Goal: Information Seeking & Learning: Obtain resource

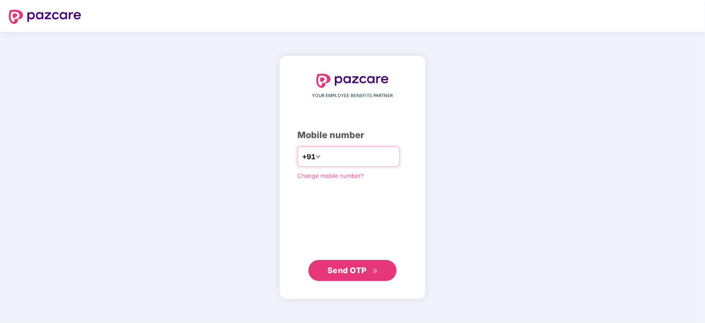
click at [332, 160] on input "number" at bounding box center [359, 157] width 72 height 14
type input "**********"
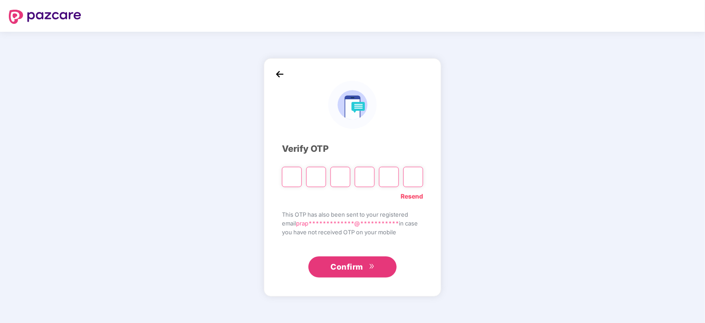
type input "*"
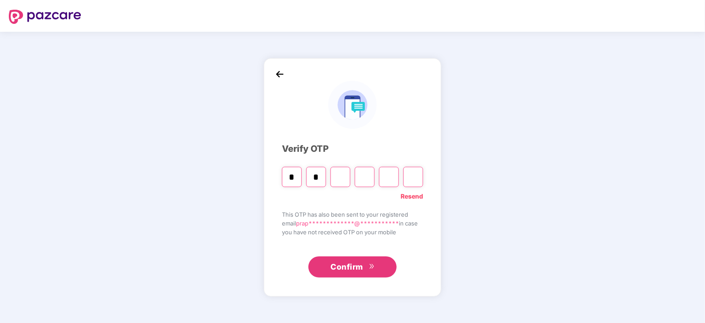
type input "*"
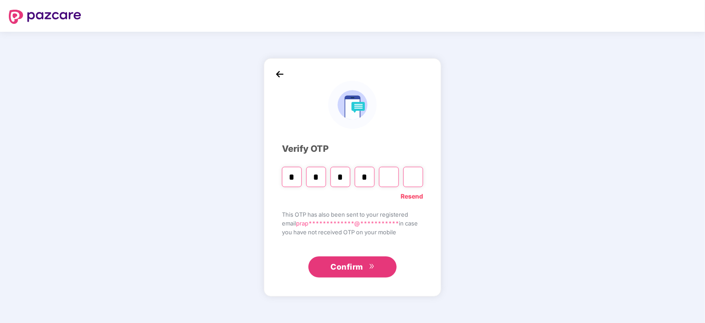
type input "*"
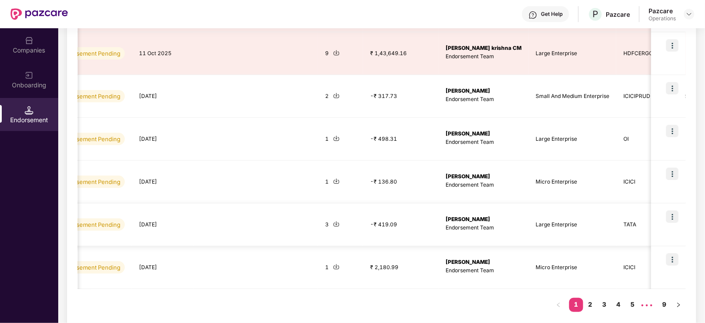
scroll to position [0, 450]
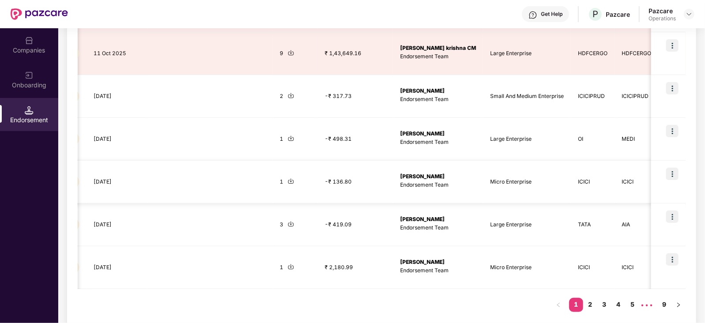
click at [563, 173] on img at bounding box center [672, 174] width 12 height 12
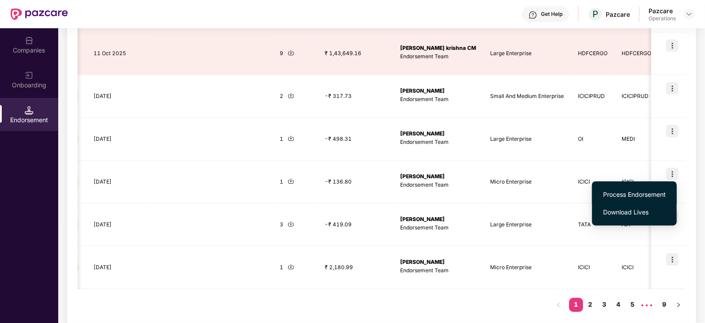
click at [563, 194] on span "Process Endorsement" at bounding box center [634, 195] width 63 height 10
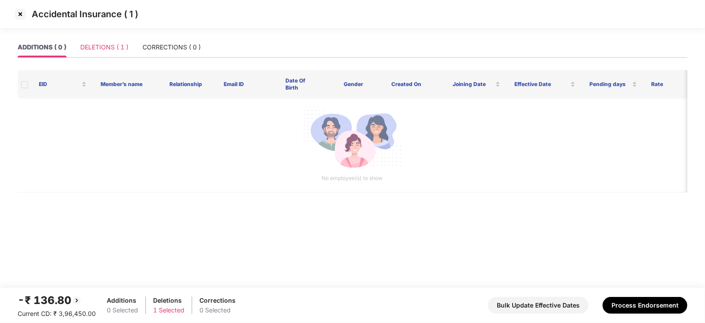
click at [93, 41] on div "DELETIONS ( 1 )" at bounding box center [104, 47] width 48 height 20
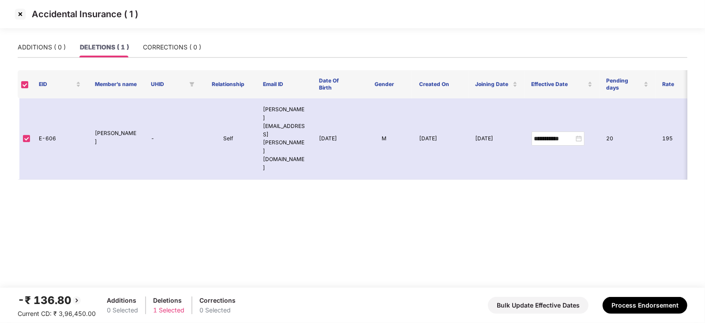
click at [18, 15] on img at bounding box center [20, 14] width 14 height 14
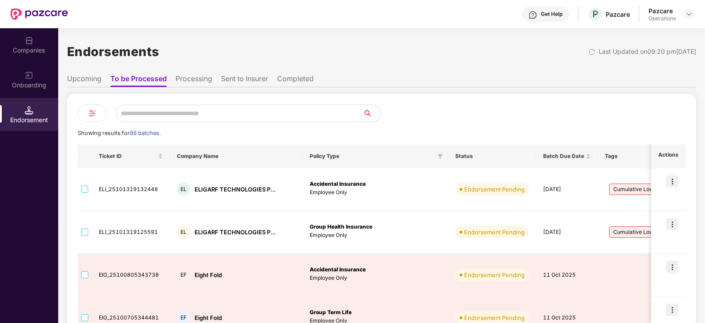
click at [77, 81] on li "Upcoming" at bounding box center [84, 80] width 34 height 13
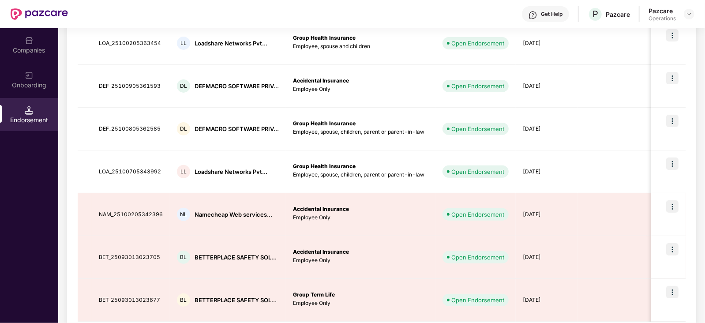
scroll to position [315, 0]
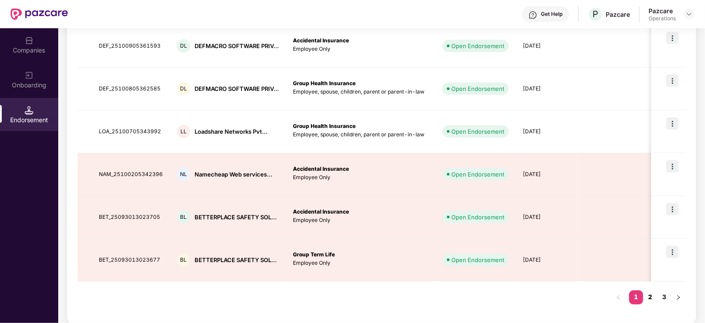
click at [563, 243] on link "2" at bounding box center [650, 296] width 14 height 13
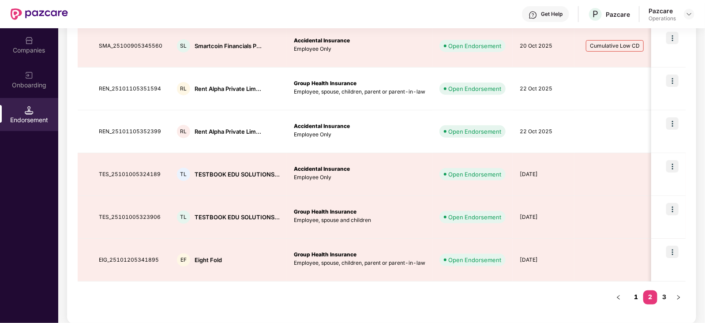
click at [563, 243] on link "1" at bounding box center [636, 296] width 14 height 13
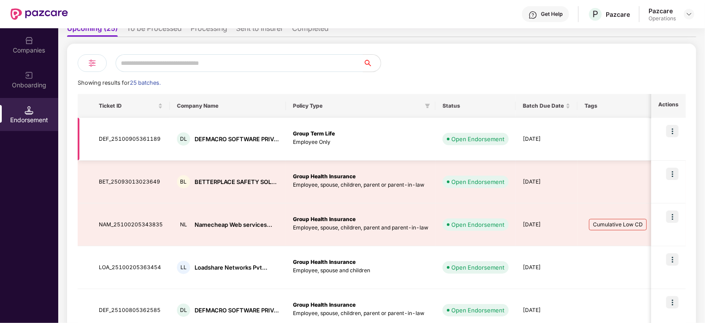
scroll to position [26, 0]
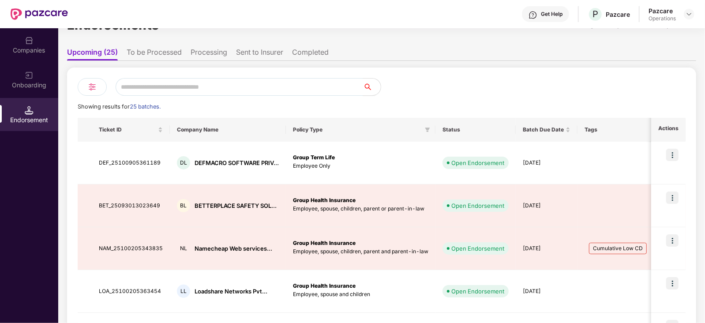
click at [150, 52] on li "To be Processed" at bounding box center [154, 54] width 55 height 13
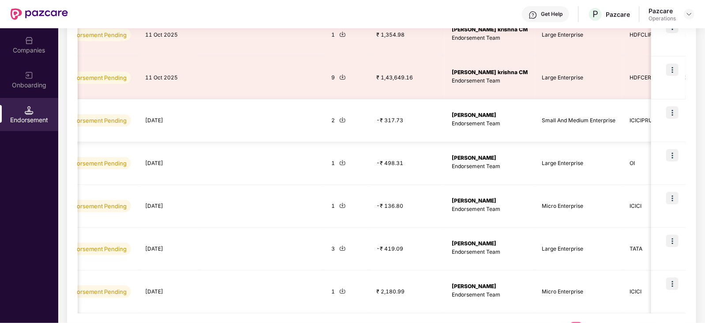
scroll to position [0, 450]
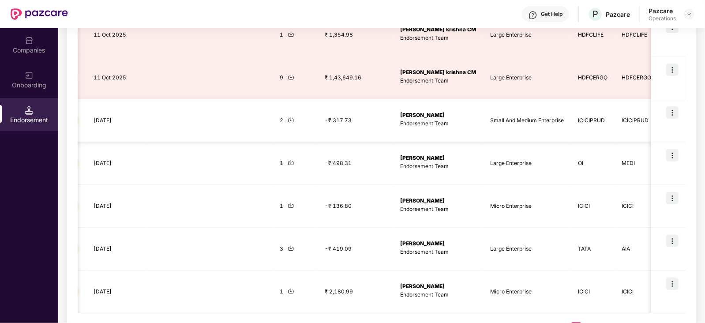
click at [563, 114] on img at bounding box center [672, 112] width 12 height 12
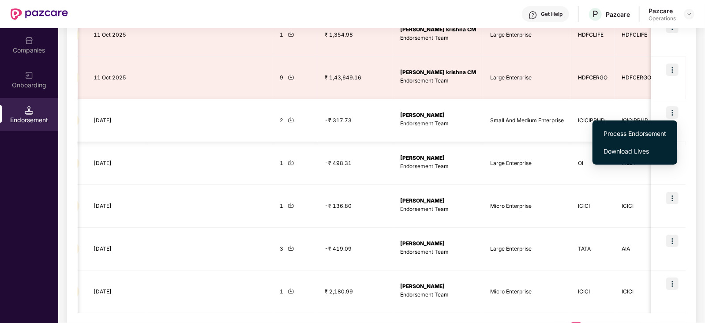
click at [487, 121] on td "Small And Medium Enterprise" at bounding box center [527, 120] width 88 height 43
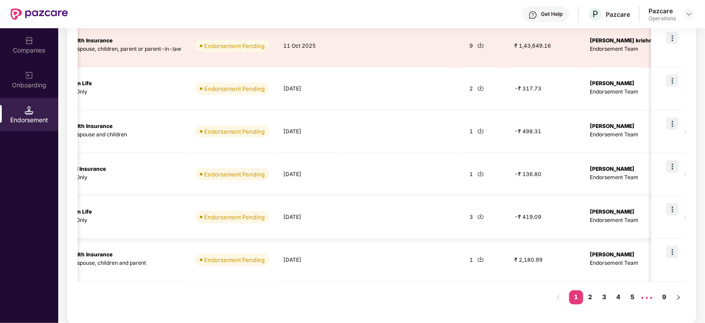
scroll to position [0, 0]
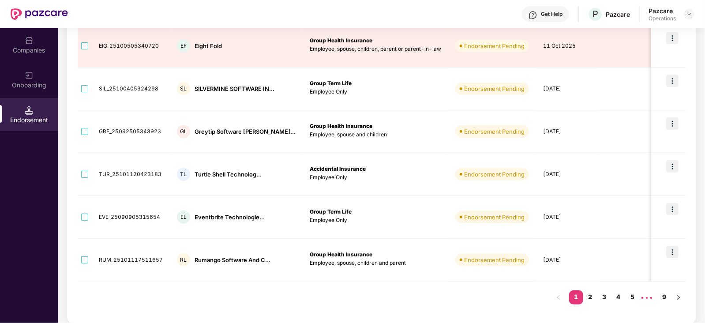
click at [563, 243] on link "2" at bounding box center [590, 296] width 14 height 13
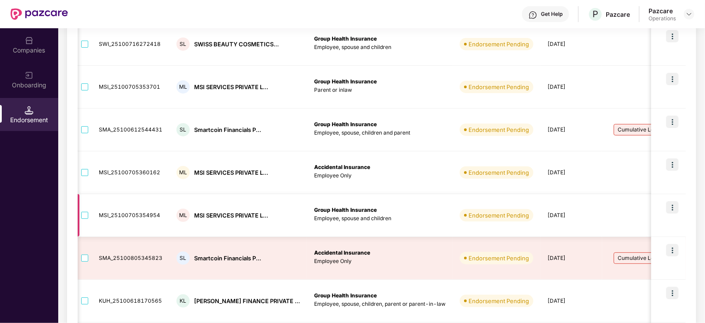
scroll to position [0, 418]
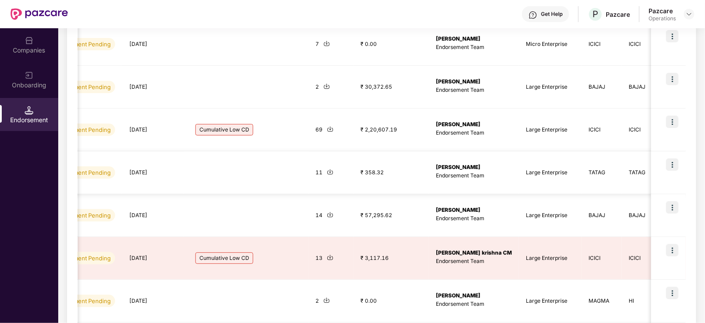
click at [563, 160] on img at bounding box center [672, 164] width 12 height 12
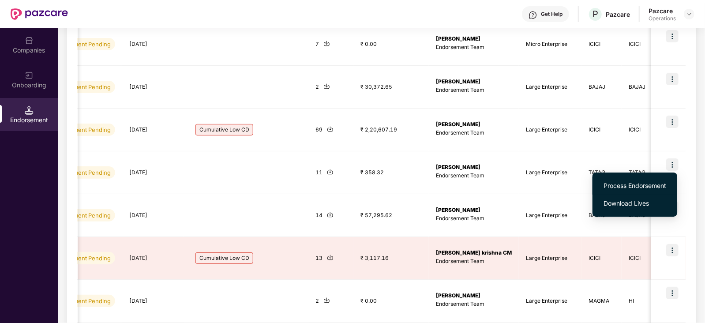
click at [563, 183] on span "Process Endorsement" at bounding box center [635, 186] width 63 height 10
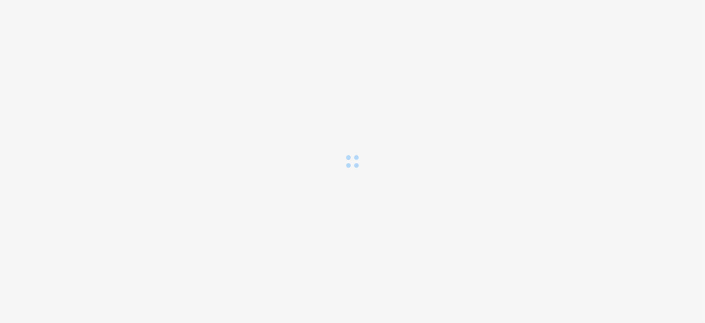
scroll to position [0, 0]
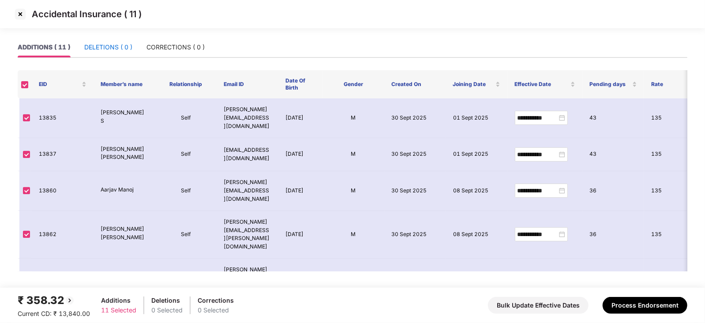
click at [126, 50] on div "DELETIONS ( 0 )" at bounding box center [108, 47] width 48 height 10
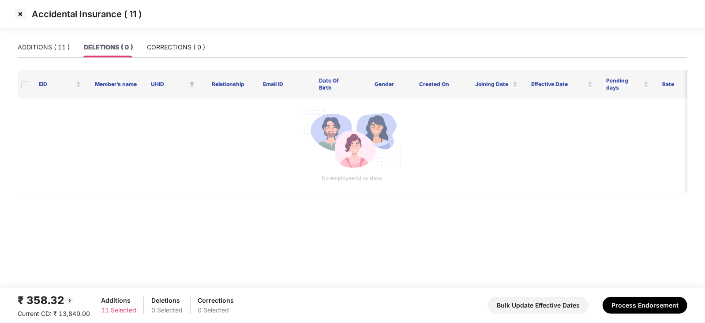
click at [173, 60] on div "ADDITIONS ( 11 ) DELETIONS ( 0 ) CORRECTIONS ( 0 )" at bounding box center [353, 51] width 670 height 28
click at [154, 42] on div "CORRECTIONS ( 0 )" at bounding box center [176, 47] width 58 height 10
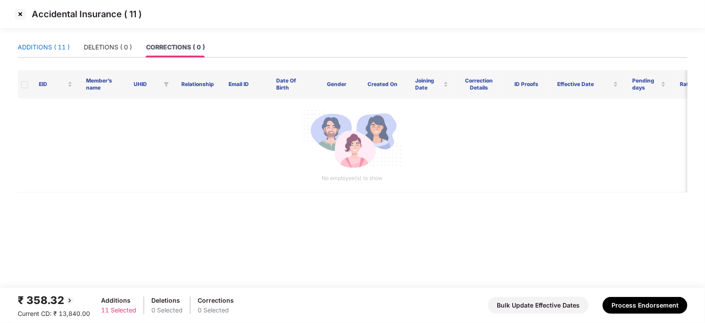
click at [47, 51] on div "ADDITIONS ( 11 )" at bounding box center [44, 47] width 52 height 10
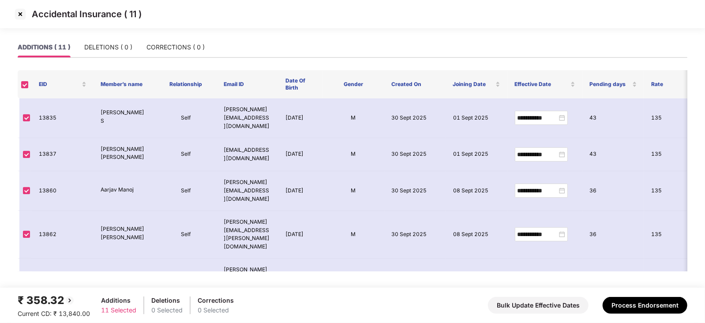
click at [23, 16] on img at bounding box center [20, 14] width 14 height 14
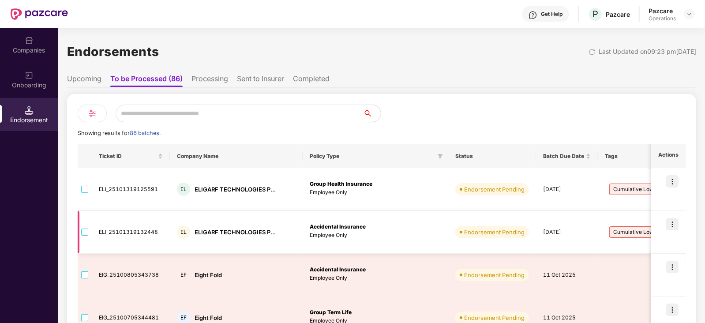
scroll to position [315, 0]
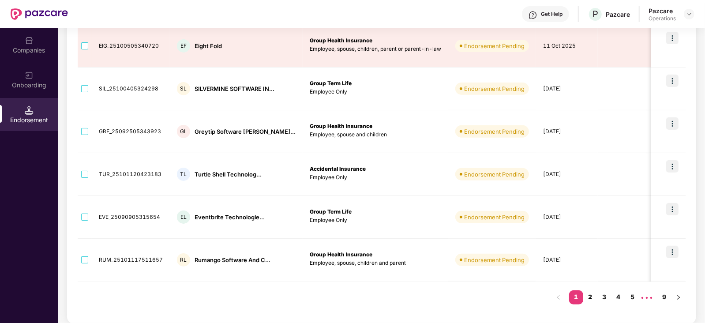
click at [563, 243] on link "2" at bounding box center [590, 296] width 14 height 13
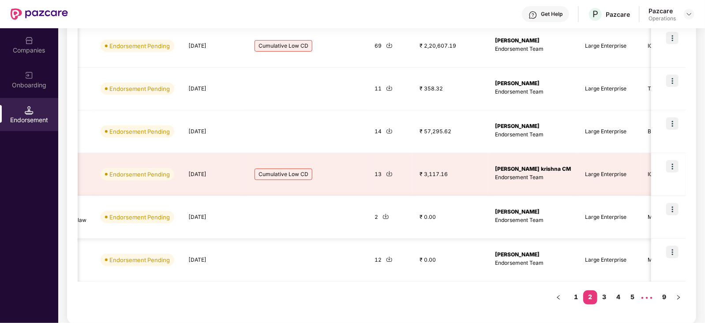
scroll to position [0, 0]
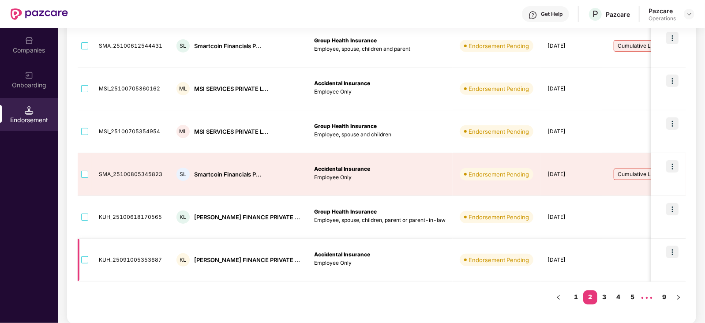
click at [563, 243] on img at bounding box center [672, 252] width 12 height 12
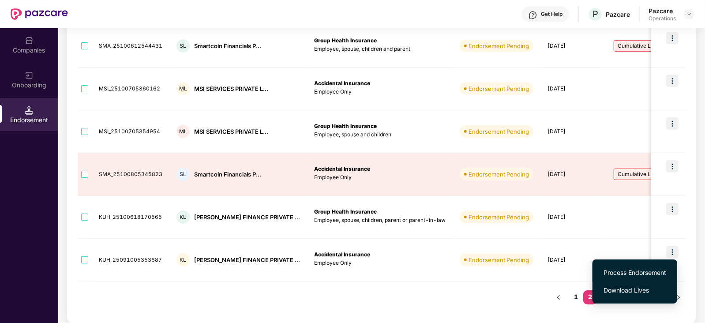
click at [563, 243] on span "Process Endorsement" at bounding box center [635, 273] width 63 height 10
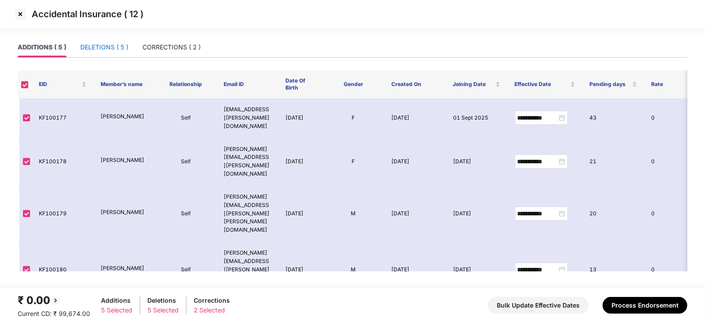
click at [109, 44] on div "DELETIONS ( 5 )" at bounding box center [104, 47] width 48 height 10
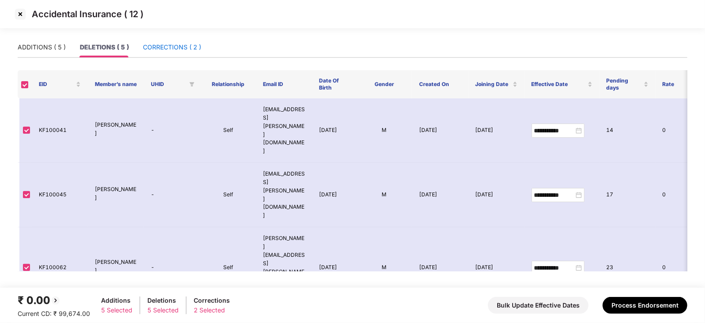
click at [179, 47] on div "CORRECTIONS ( 2 )" at bounding box center [172, 47] width 58 height 10
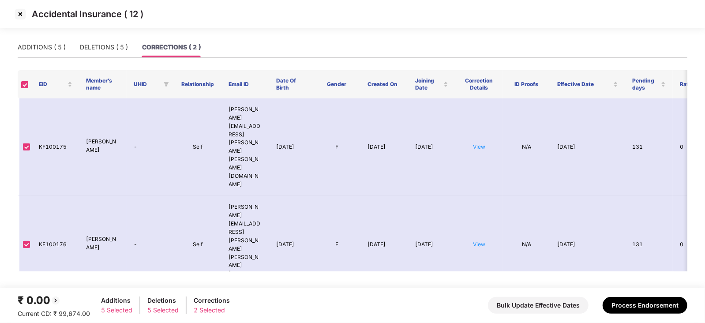
click at [21, 13] on img at bounding box center [20, 14] width 14 height 14
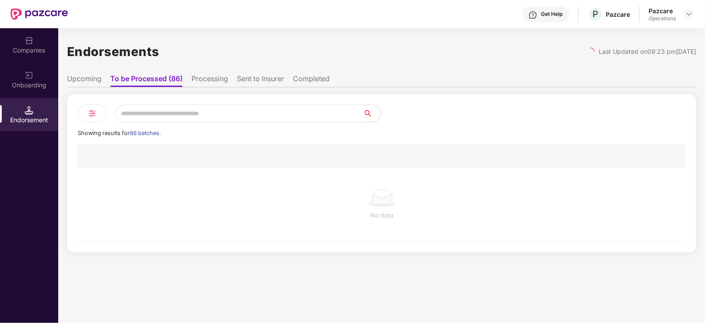
scroll to position [0, 0]
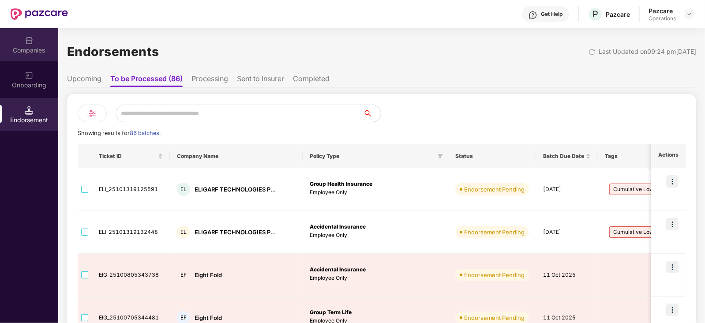
click at [33, 37] on div "Companies" at bounding box center [29, 44] width 58 height 33
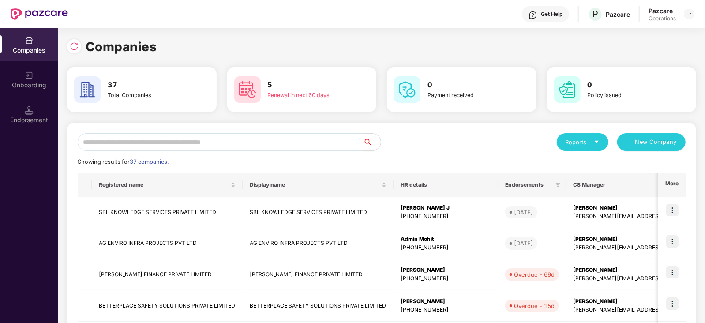
click at [146, 140] on input "text" at bounding box center [220, 142] width 285 height 18
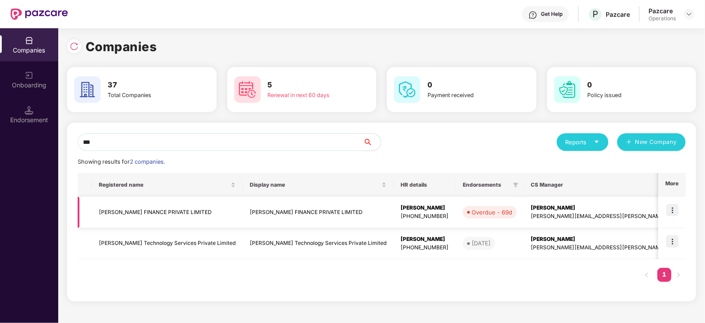
type input "***"
click at [563, 204] on img at bounding box center [672, 210] width 12 height 12
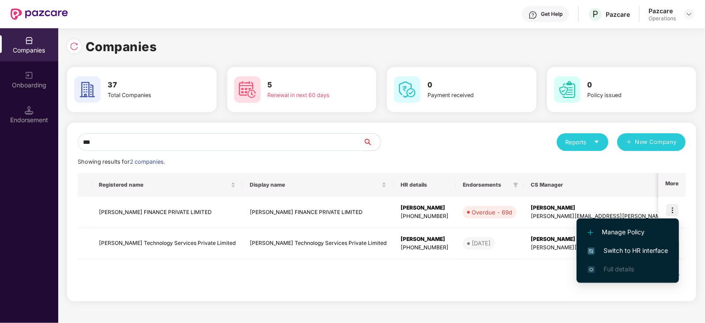
click at [563, 243] on span "Switch to HR interface" at bounding box center [628, 251] width 80 height 10
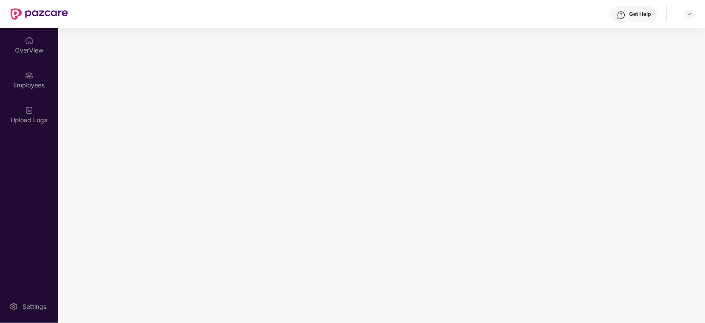
scroll to position [0, 0]
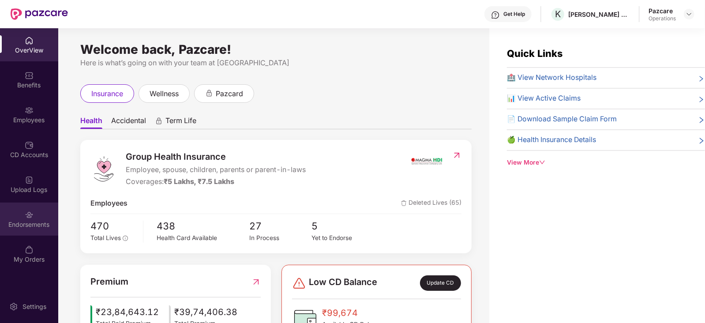
click at [32, 220] on div "Endorsements" at bounding box center [29, 224] width 58 height 9
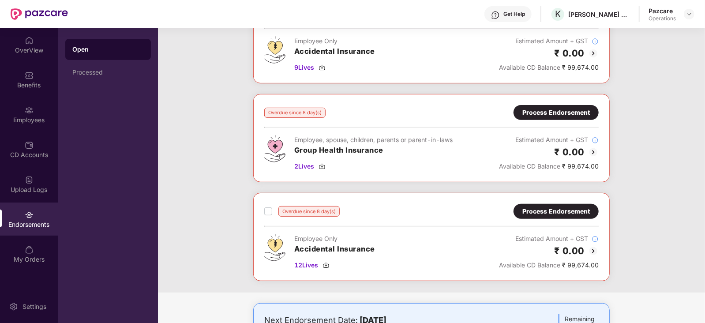
scroll to position [177, 0]
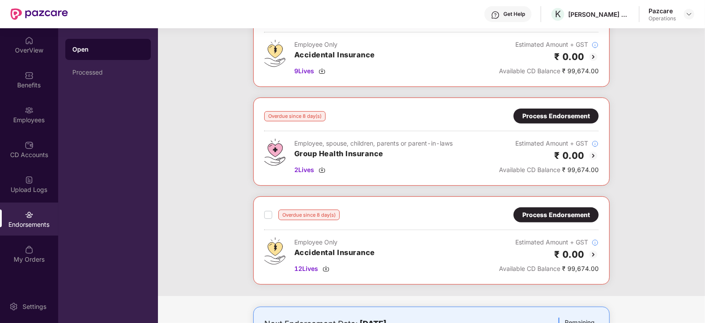
click at [563, 118] on div "Process Endorsement" at bounding box center [556, 116] width 68 height 10
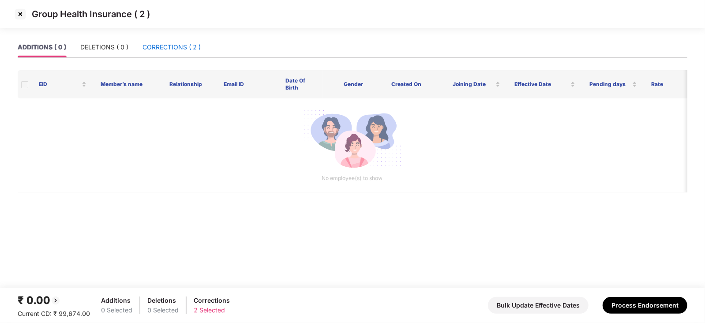
click at [183, 51] on div "CORRECTIONS ( 2 )" at bounding box center [172, 47] width 58 height 10
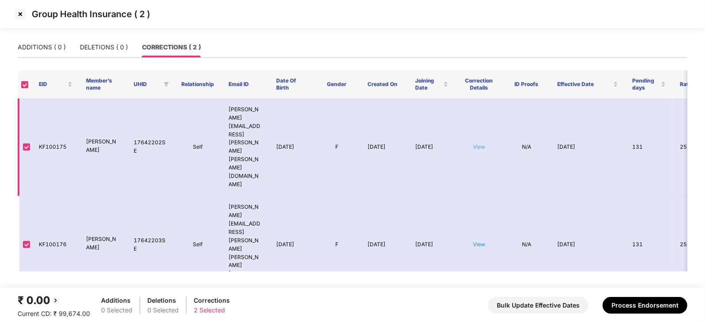
click at [481, 143] on link "View" at bounding box center [479, 146] width 12 height 7
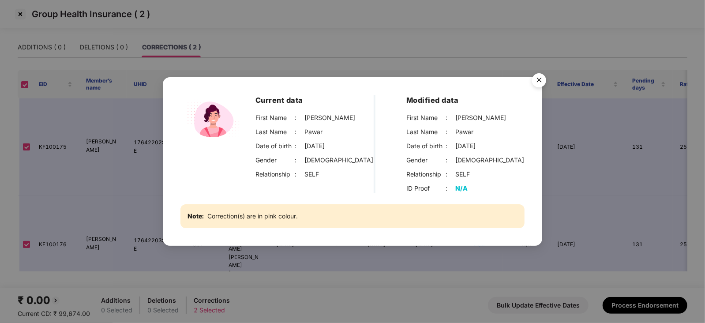
click at [531, 80] on img "Close" at bounding box center [539, 81] width 25 height 25
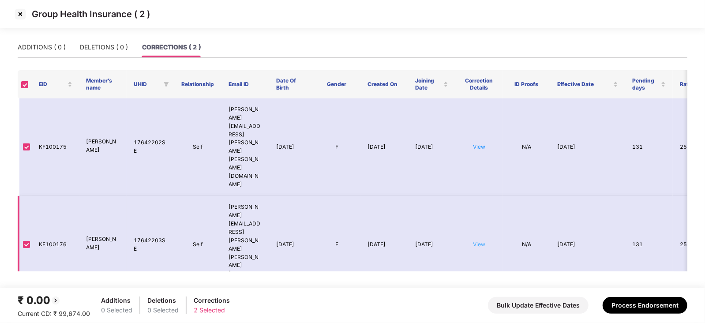
click at [479, 241] on link "View" at bounding box center [479, 244] width 12 height 7
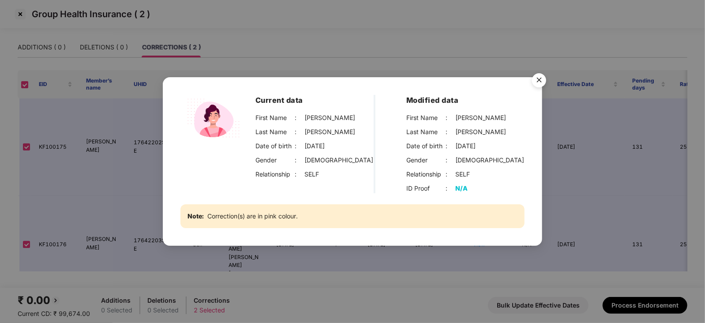
click at [541, 76] on img "Close" at bounding box center [539, 81] width 25 height 25
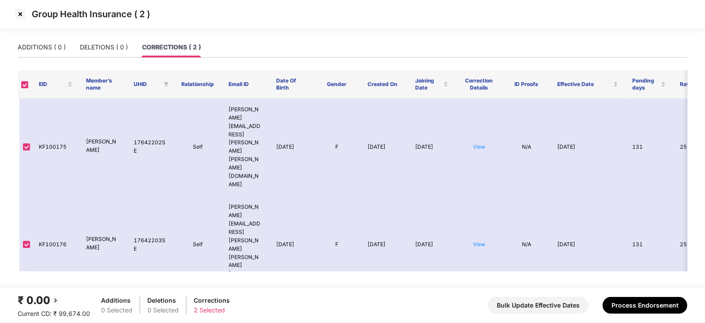
click at [27, 8] on div "Group Health Insurance ( 2 )" at bounding box center [352, 14] width 679 height 15
click at [21, 13] on img at bounding box center [20, 14] width 14 height 14
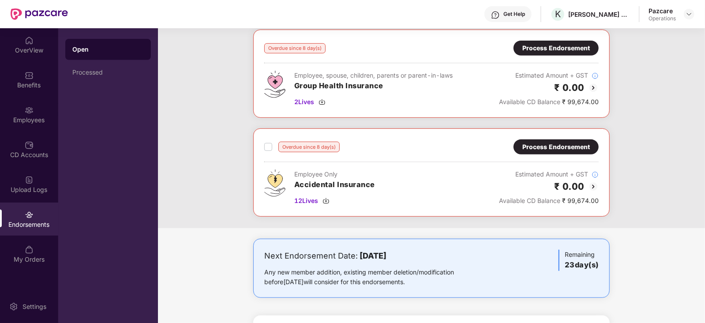
scroll to position [263, 0]
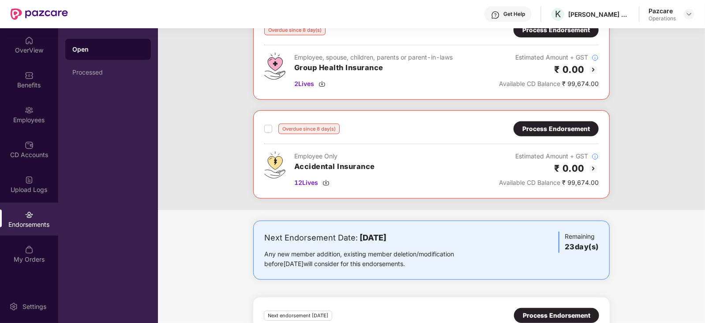
click at [563, 125] on div "Process Endorsement" at bounding box center [556, 129] width 68 height 10
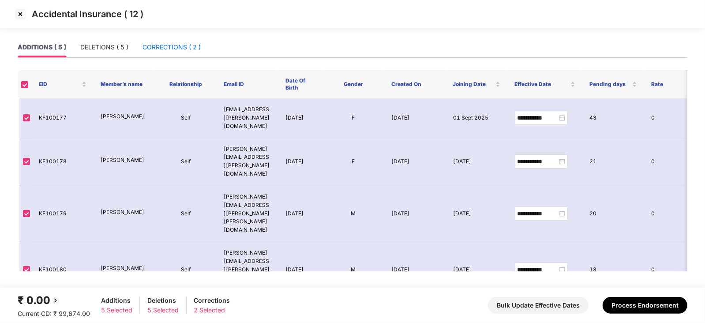
click at [170, 42] on div "CORRECTIONS ( 2 )" at bounding box center [172, 47] width 58 height 10
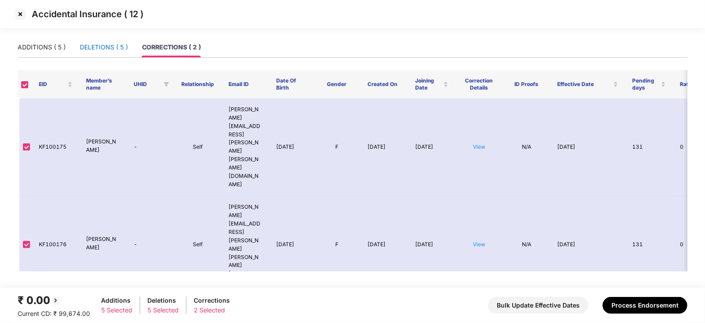
click at [98, 44] on div "DELETIONS ( 5 )" at bounding box center [104, 47] width 48 height 10
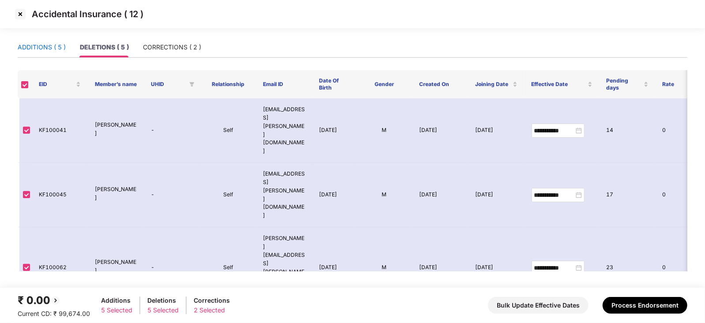
click at [53, 48] on div "ADDITIONS ( 5 )" at bounding box center [42, 47] width 48 height 10
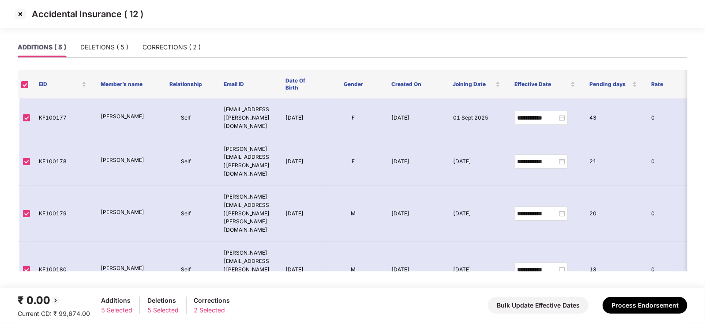
click at [23, 14] on img at bounding box center [20, 14] width 14 height 14
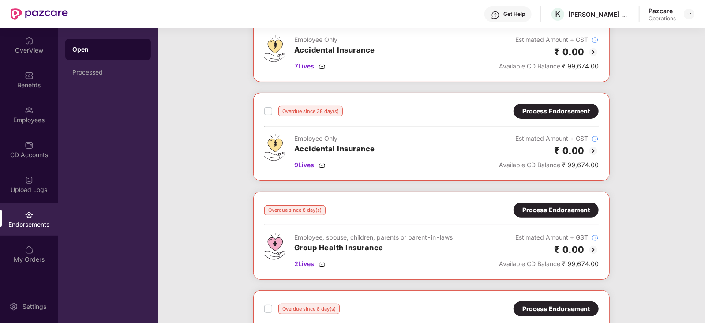
scroll to position [0, 0]
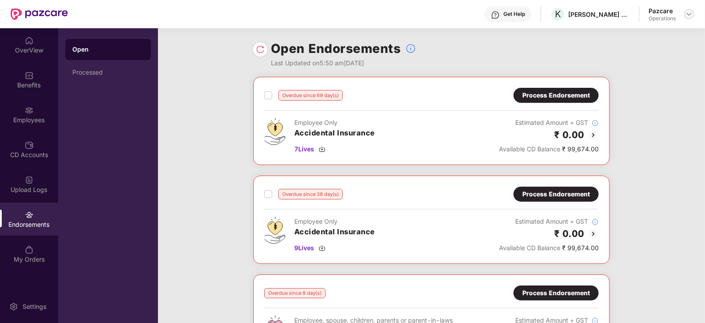
click at [563, 14] on img at bounding box center [689, 14] width 7 height 7
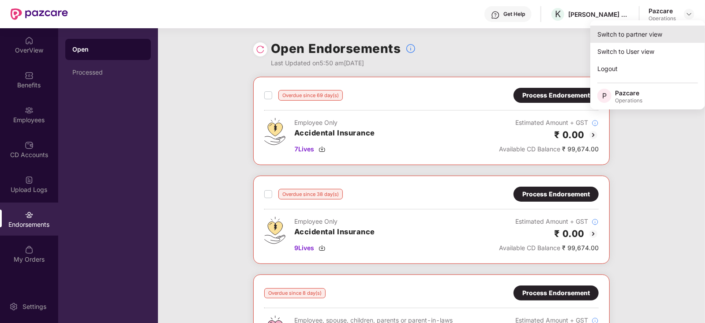
click at [563, 33] on div "Switch to partner view" at bounding box center [647, 34] width 115 height 17
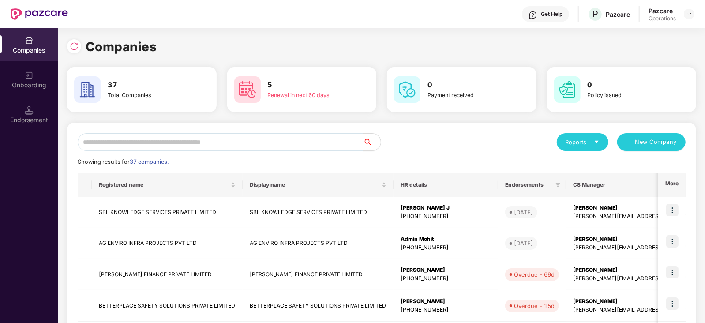
click at [137, 143] on input "text" at bounding box center [220, 142] width 285 height 18
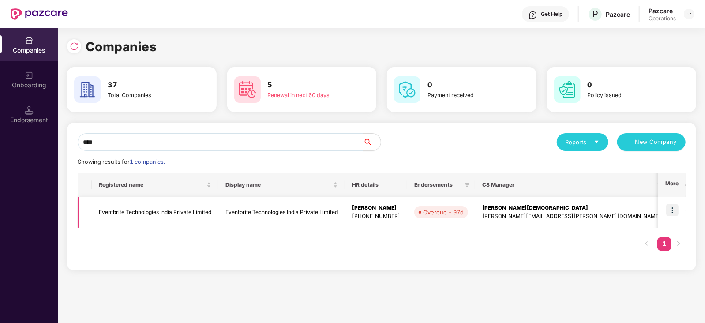
type input "****"
click at [129, 214] on td "Eventbrite Technologies India Private Limited" at bounding box center [155, 212] width 127 height 31
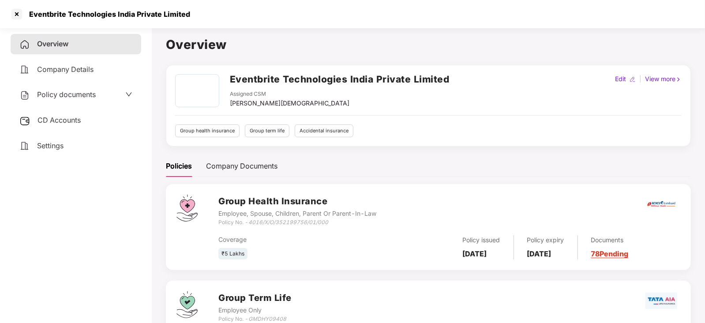
click at [89, 94] on span "Policy documents" at bounding box center [66, 94] width 59 height 9
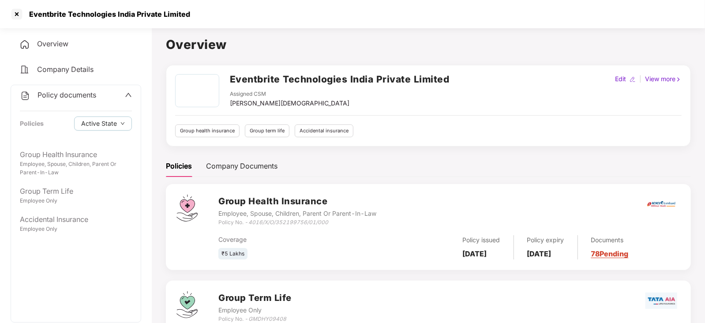
click at [86, 67] on span "Company Details" at bounding box center [65, 69] width 56 height 9
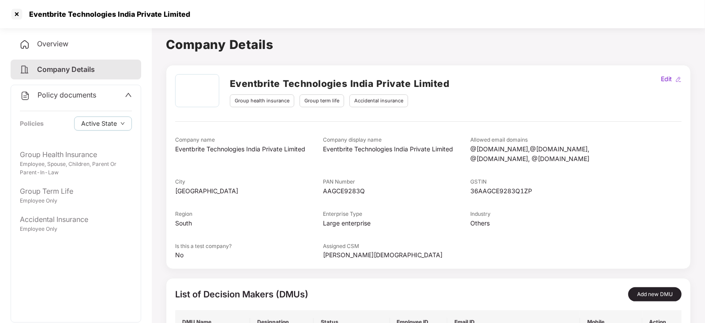
click at [69, 42] on div "Overview" at bounding box center [76, 44] width 131 height 20
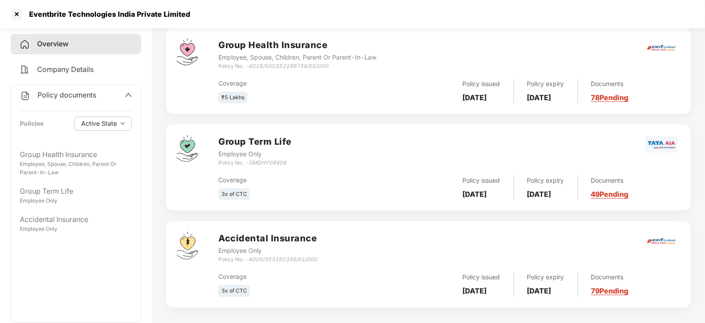
scroll to position [161, 0]
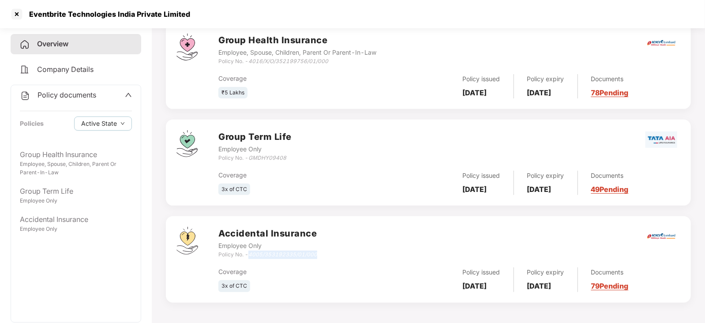
drag, startPoint x: 250, startPoint y: 255, endPoint x: 324, endPoint y: 252, distance: 74.6
click at [324, 243] on div "Accidental Insurance Employee Only Policy No. - 4005/353192335/01/000" at bounding box center [449, 243] width 462 height 32
copy icon "4005/353192335/01/000"
click at [15, 15] on div at bounding box center [17, 14] width 14 height 14
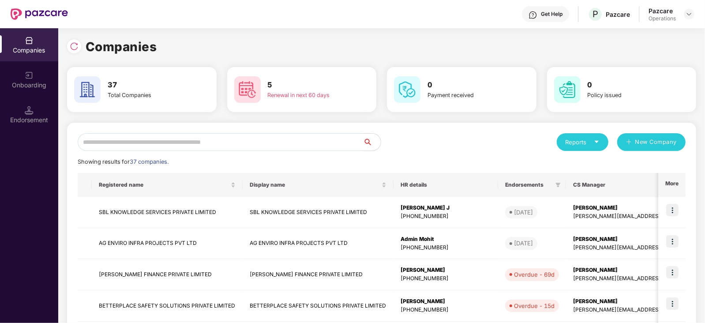
scroll to position [0, 0]
click at [16, 105] on div "Endorsement" at bounding box center [29, 114] width 58 height 33
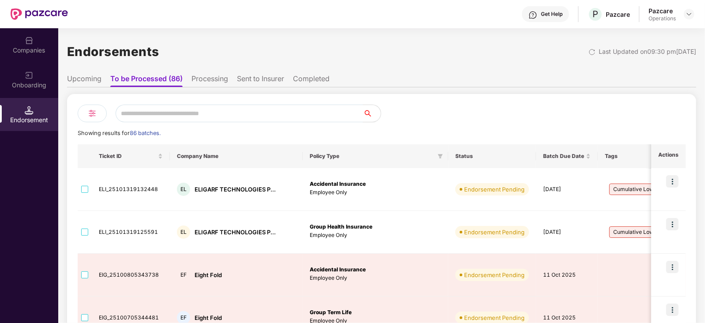
click at [91, 78] on li "Upcoming" at bounding box center [84, 80] width 34 height 13
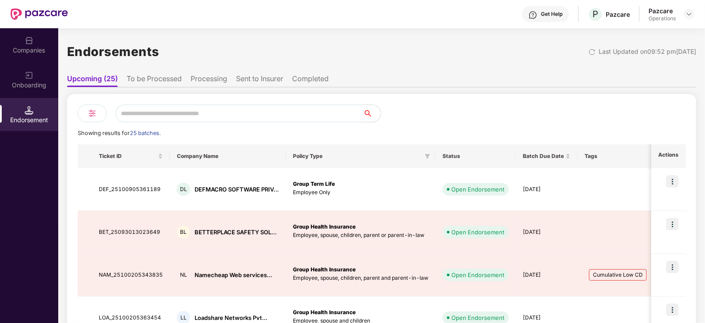
click at [168, 76] on li "To be Processed" at bounding box center [154, 80] width 55 height 13
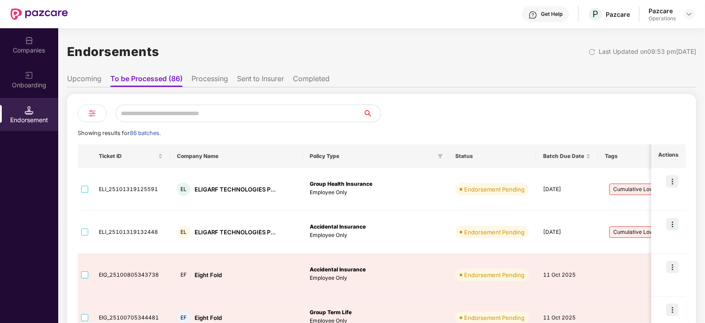
click at [66, 74] on div "Endorsements Last Updated on 09:53 pm[DATE] Upcoming To be Processed (86) Proce…" at bounding box center [381, 175] width 647 height 295
click at [83, 73] on ul "Upcoming To be Processed (86) Processing Sent to Insurer Completed" at bounding box center [381, 79] width 629 height 18
click at [83, 81] on li "Upcoming" at bounding box center [84, 80] width 34 height 13
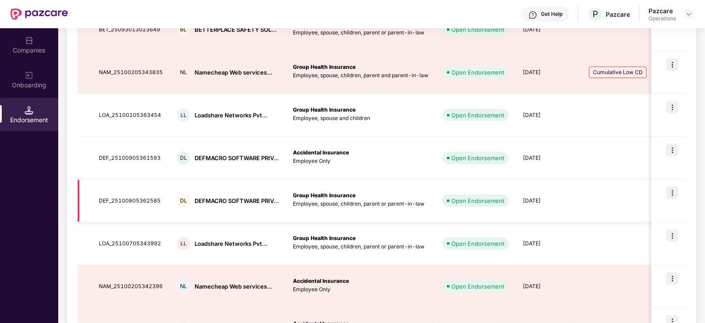
scroll to position [207, 0]
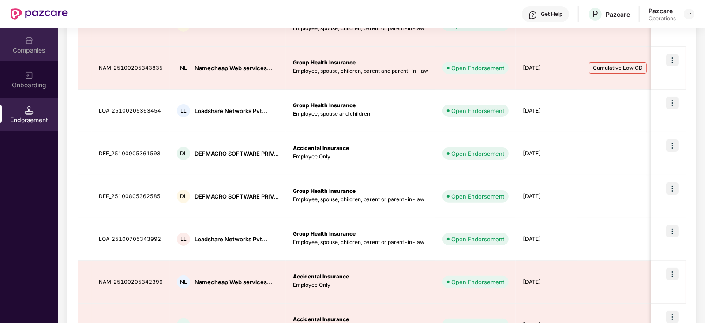
click at [22, 43] on div "Companies" at bounding box center [29, 44] width 58 height 33
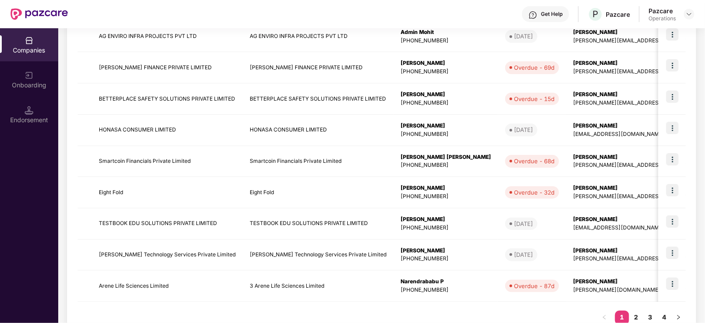
scroll to position [0, 0]
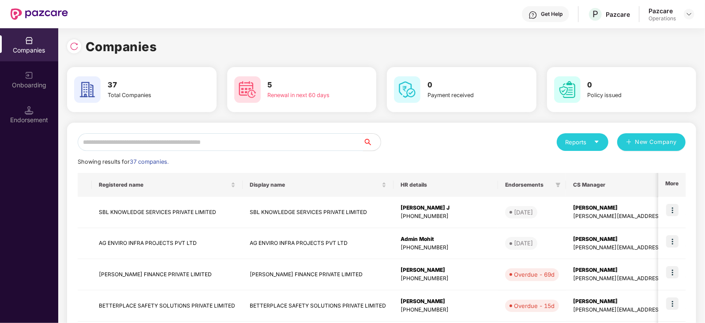
click at [135, 144] on input "text" at bounding box center [220, 142] width 285 height 18
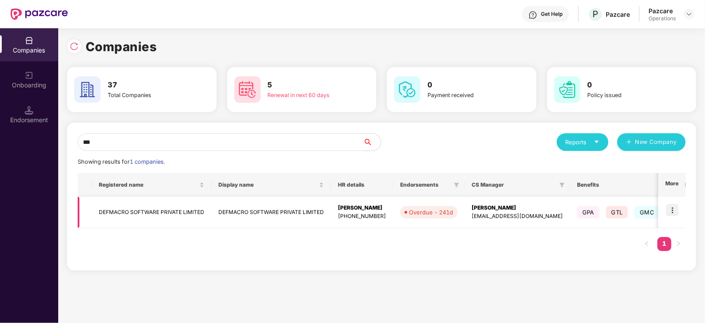
type input "***"
click at [150, 213] on td "DEFMACRO SOFTWARE PRIVATE LIMITED" at bounding box center [152, 212] width 120 height 31
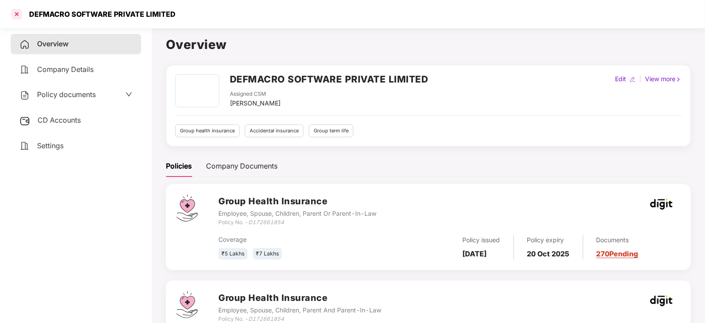
click at [17, 16] on div at bounding box center [17, 14] width 14 height 14
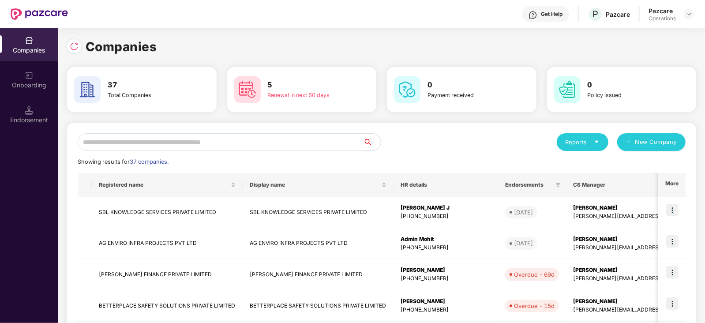
click at [172, 141] on input "text" at bounding box center [220, 142] width 285 height 18
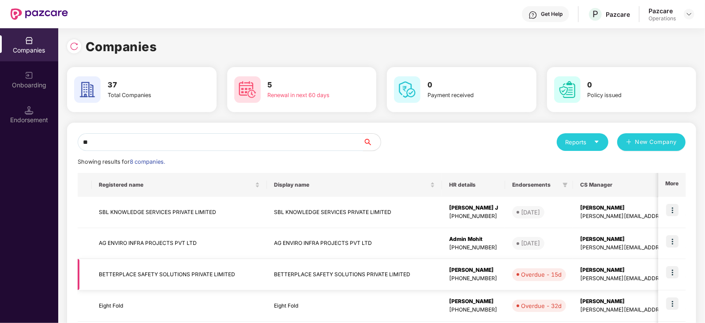
type input "**"
click at [169, 243] on td "BETTERPLACE SAFETY SOLUTIONS PRIVATE LIMITED" at bounding box center [179, 274] width 175 height 31
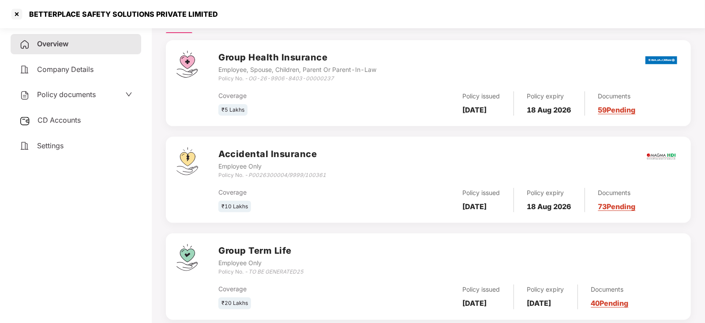
scroll to position [148, 0]
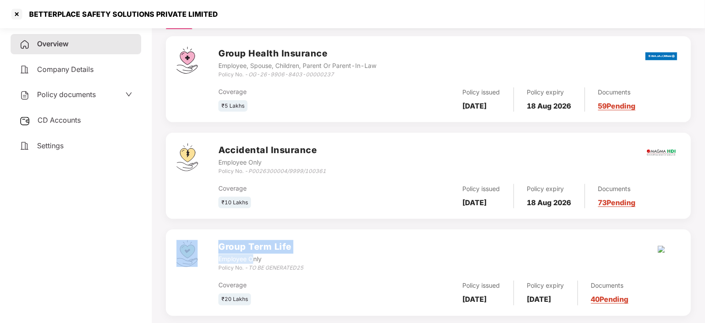
drag, startPoint x: 218, startPoint y: 257, endPoint x: 255, endPoint y: 257, distance: 36.6
click at [255, 243] on div "Group Term Life Employee Only Policy No. - TO BE GENERATED25 Coverage ₹20 Lakhs…" at bounding box center [428, 272] width 525 height 86
click at [269, 243] on div "Employee Only" at bounding box center [260, 259] width 85 height 10
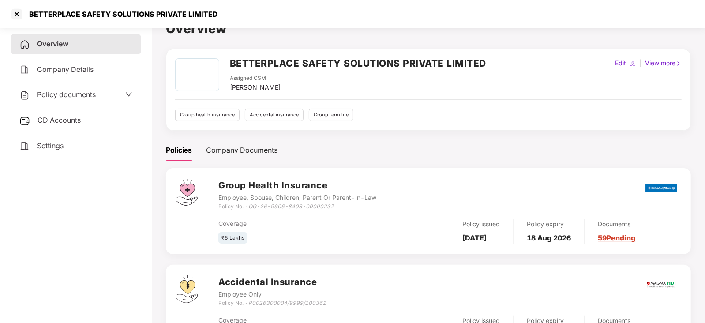
scroll to position [15, 0]
click at [15, 12] on div at bounding box center [17, 14] width 14 height 14
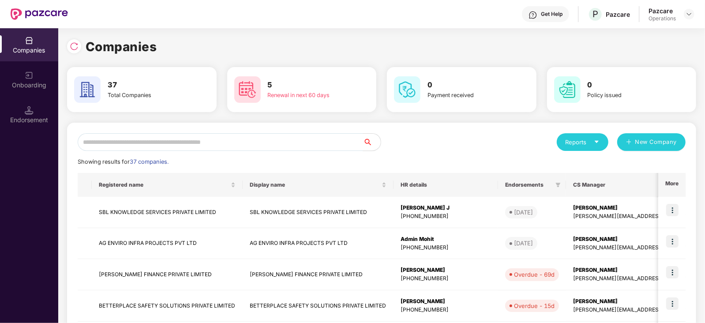
scroll to position [0, 0]
click at [196, 140] on input "text" at bounding box center [220, 142] width 285 height 18
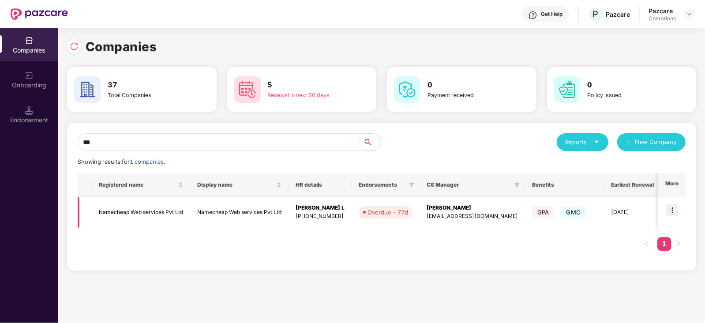
type input "***"
click at [563, 208] on img at bounding box center [672, 210] width 12 height 12
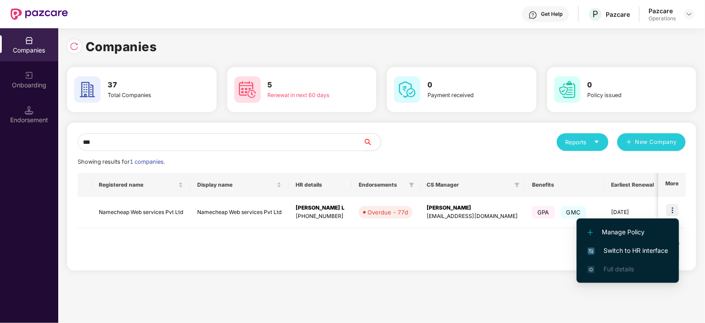
click at [563, 243] on span "Switch to HR interface" at bounding box center [628, 251] width 80 height 10
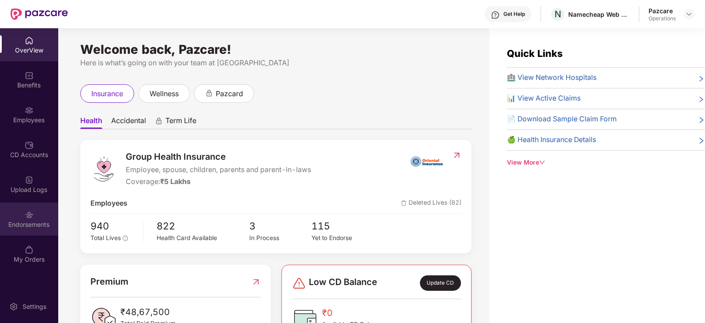
click at [30, 225] on div "Endorsements" at bounding box center [29, 224] width 58 height 9
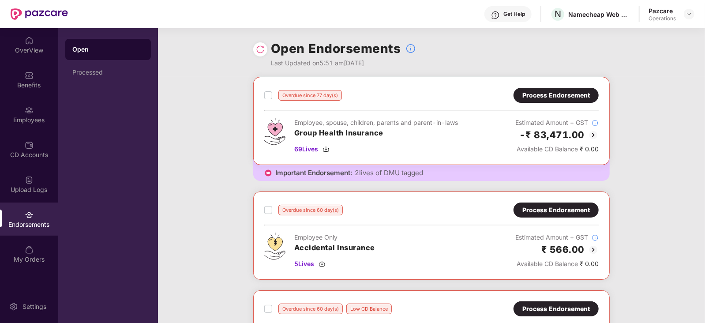
click at [563, 135] on img at bounding box center [593, 135] width 11 height 11
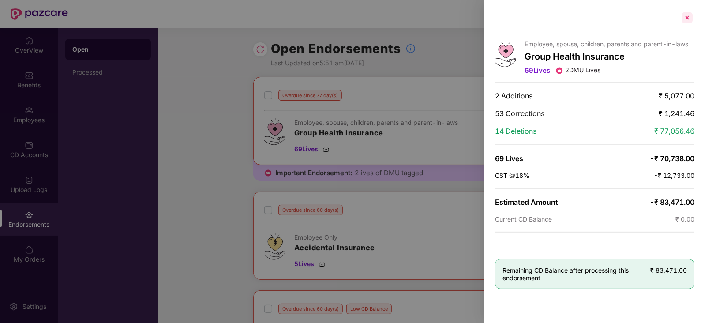
click at [563, 19] on div at bounding box center [687, 18] width 14 height 14
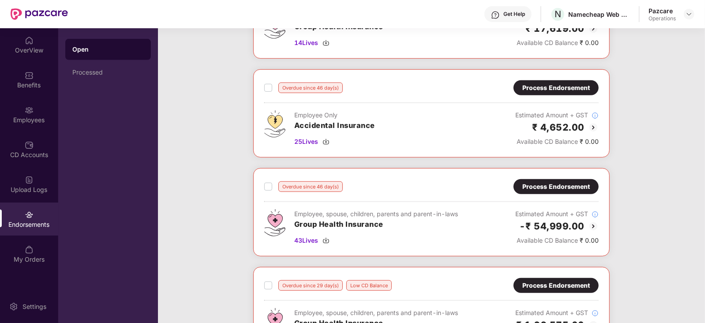
scroll to position [165, 0]
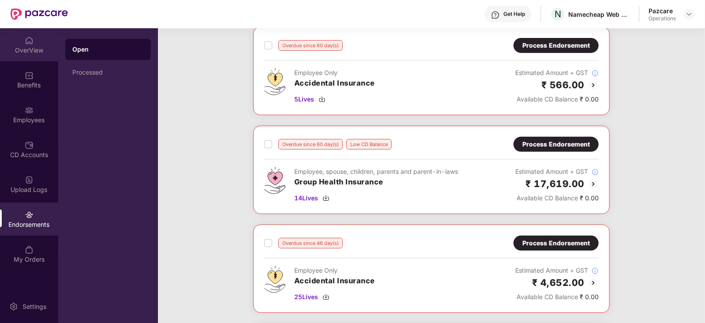
click at [29, 52] on div "OverView" at bounding box center [29, 50] width 58 height 9
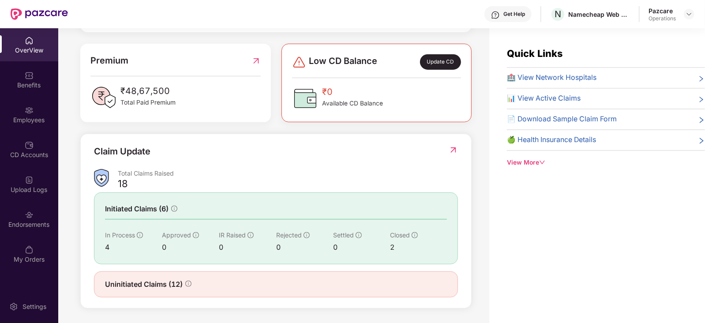
scroll to position [0, 0]
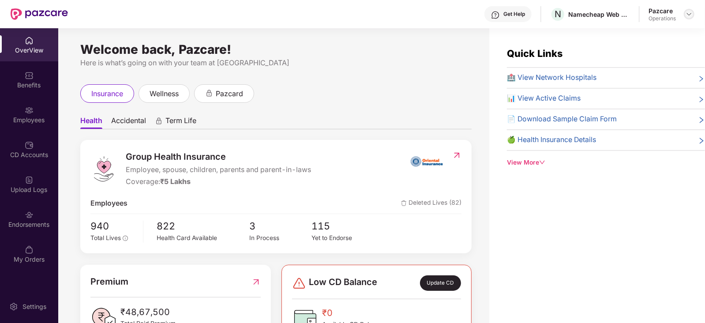
click at [563, 17] on img at bounding box center [689, 14] width 7 height 7
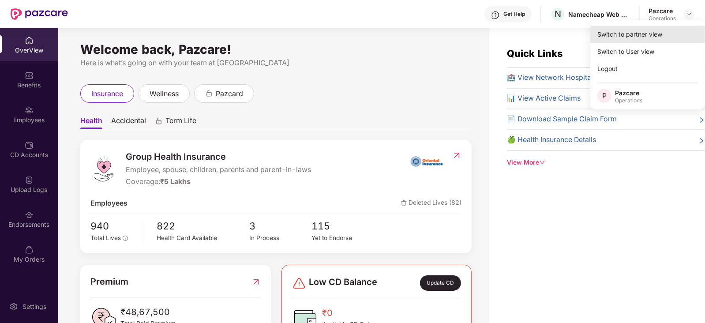
click at [563, 33] on div "Switch to partner view" at bounding box center [647, 34] width 115 height 17
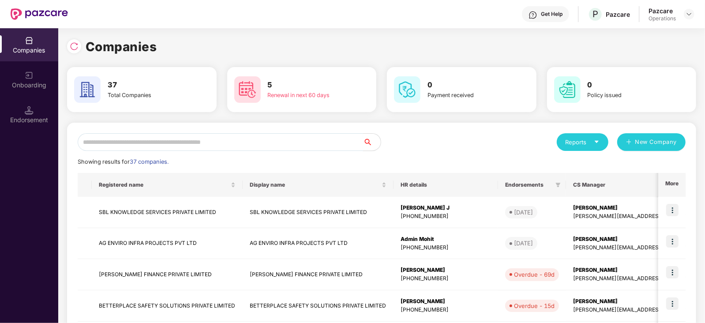
click at [191, 139] on input "text" at bounding box center [220, 142] width 285 height 18
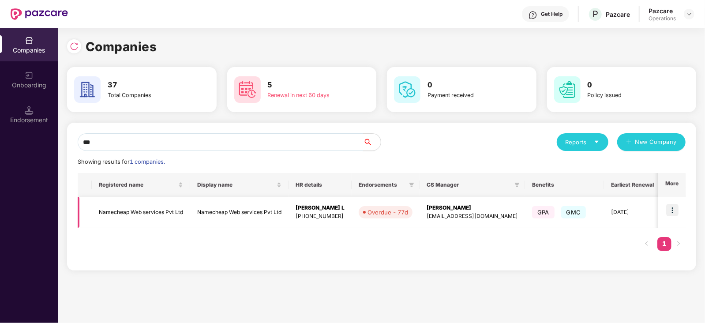
type input "***"
click at [168, 211] on td "Namecheap Web services Pvt Ltd" at bounding box center [141, 212] width 98 height 31
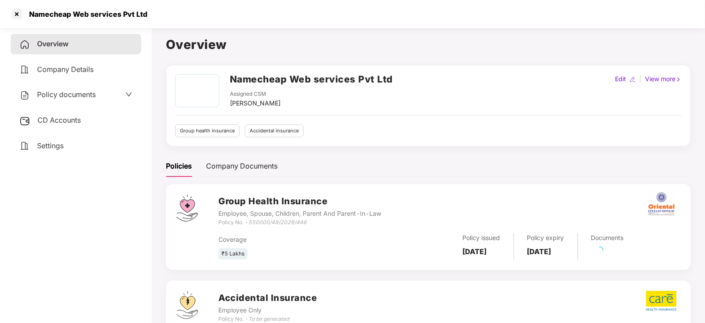
click at [125, 94] on icon "down" at bounding box center [128, 94] width 7 height 7
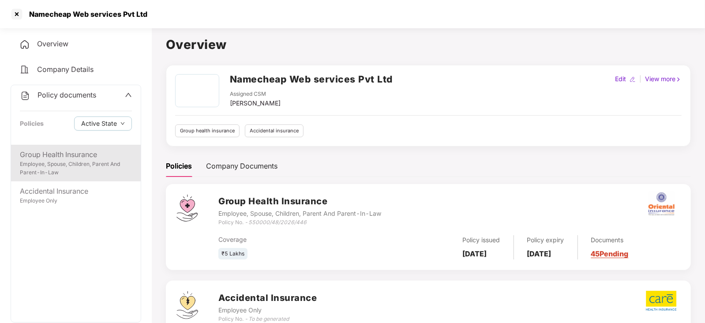
click at [62, 162] on div "Employee, Spouse, Children, Parent And Parent-In-Law" at bounding box center [76, 168] width 112 height 17
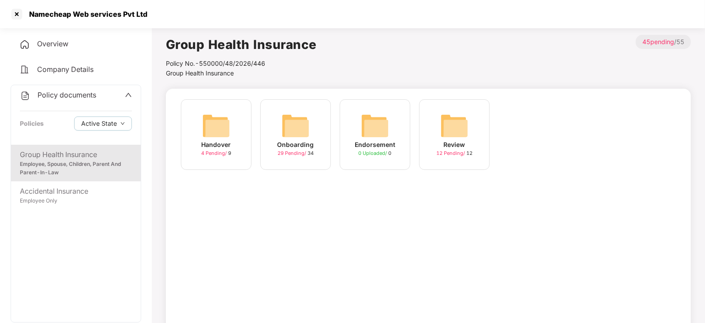
click at [302, 141] on div "Onboarding" at bounding box center [296, 145] width 37 height 10
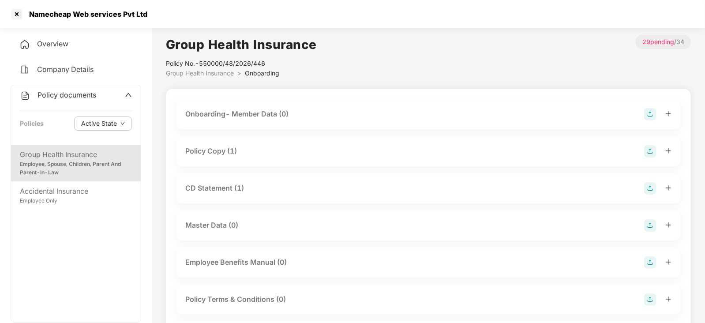
click at [285, 146] on div "Policy Copy (1)" at bounding box center [428, 151] width 486 height 12
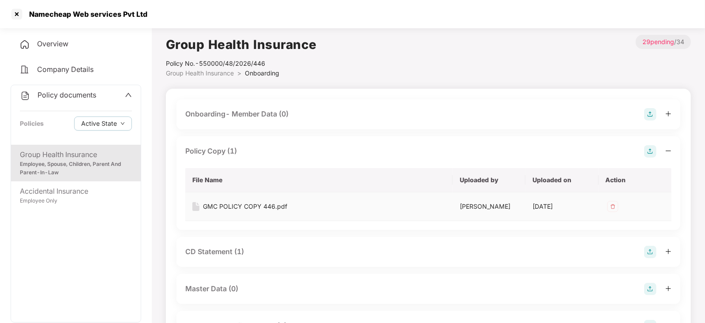
click at [218, 203] on div "GMC POLICY COPY 446.pdf" at bounding box center [245, 207] width 84 height 10
click at [235, 243] on div "CD Statement (1)" at bounding box center [214, 251] width 59 height 11
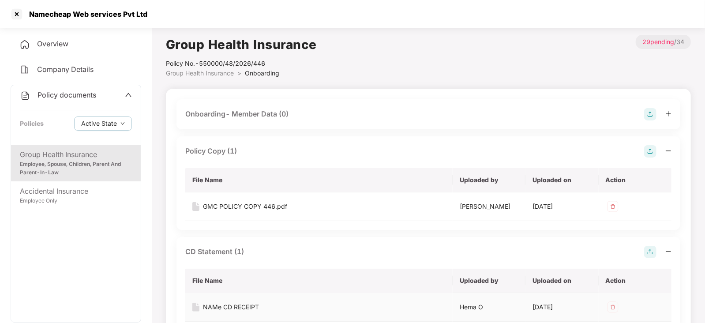
click at [229, 243] on div "NAMe CD RECEIPT" at bounding box center [231, 307] width 56 height 10
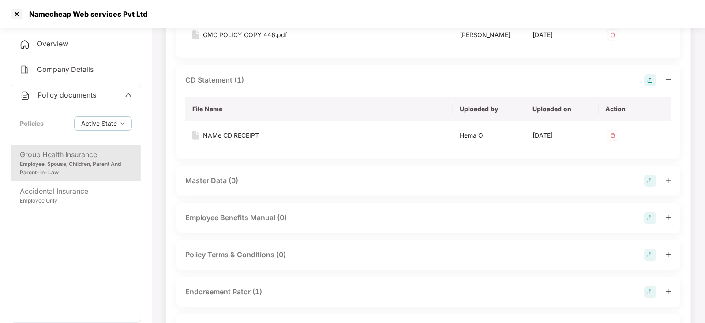
scroll to position [262, 0]
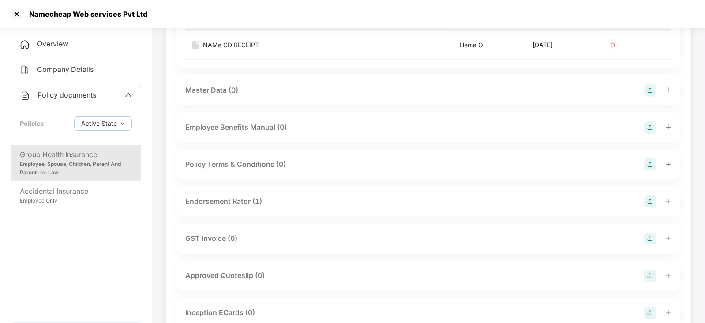
click at [297, 207] on div "Endorsement Rator (1)" at bounding box center [428, 202] width 504 height 30
click at [270, 202] on div "Endorsement Rator (1)" at bounding box center [428, 201] width 486 height 12
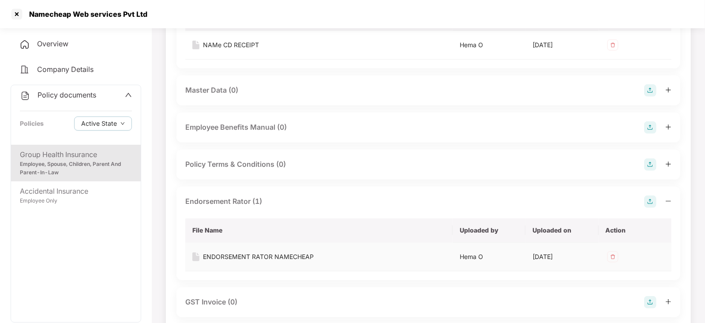
click at [225, 243] on div "ENDORSEMENT RATOR NAMECHEAP" at bounding box center [258, 257] width 111 height 10
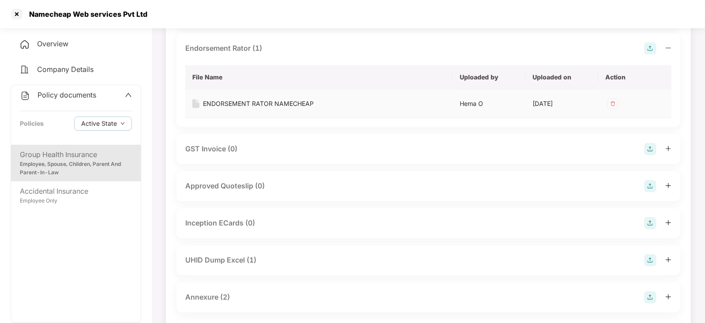
scroll to position [464, 0]
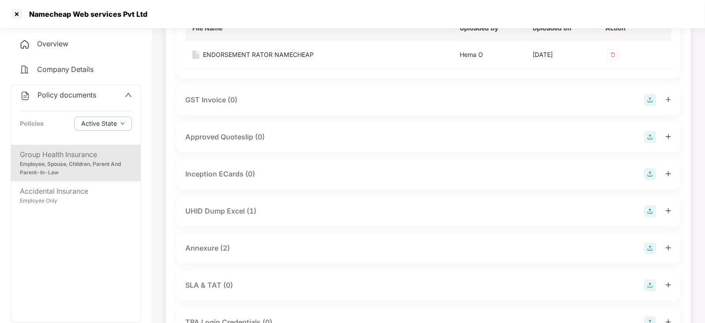
click at [279, 203] on div "UHID Dump Excel (1)" at bounding box center [428, 211] width 504 height 30
click at [274, 208] on div "UHID Dump Excel (1)" at bounding box center [428, 211] width 486 height 12
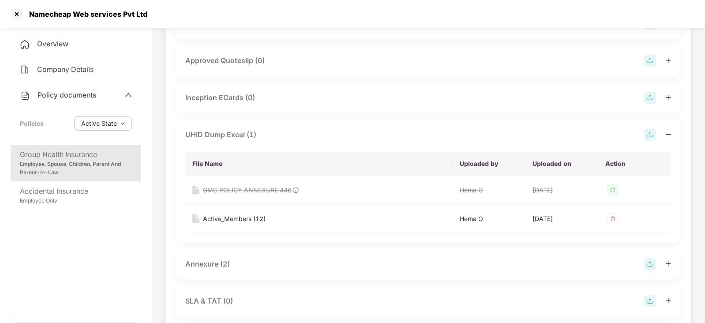
scroll to position [543, 0]
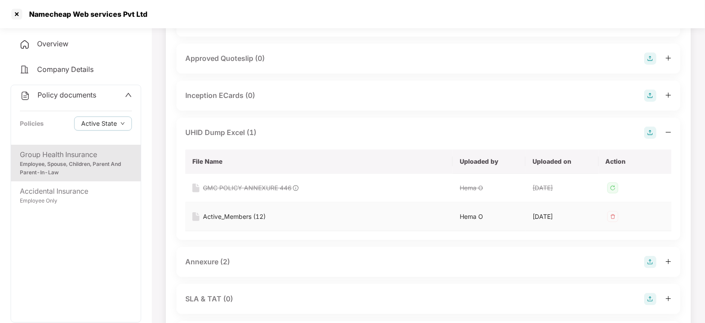
click at [246, 214] on div "Active_Members (12)" at bounding box center [234, 217] width 63 height 10
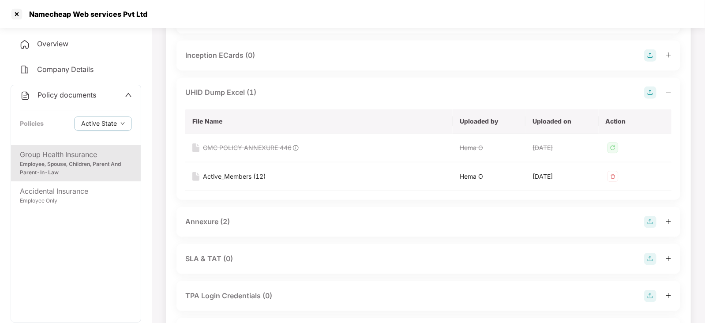
scroll to position [583, 0]
click at [243, 217] on div "Annexure (2)" at bounding box center [428, 221] width 486 height 12
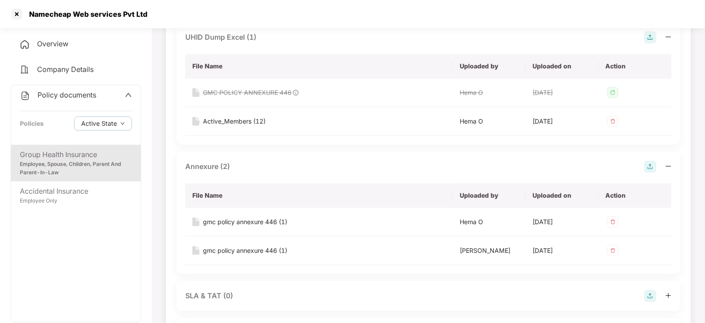
scroll to position [640, 0]
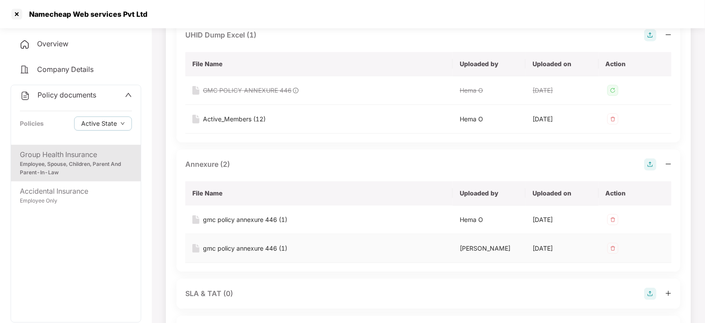
click at [275, 243] on div "gmc policy annexure 446 (1)" at bounding box center [245, 249] width 84 height 10
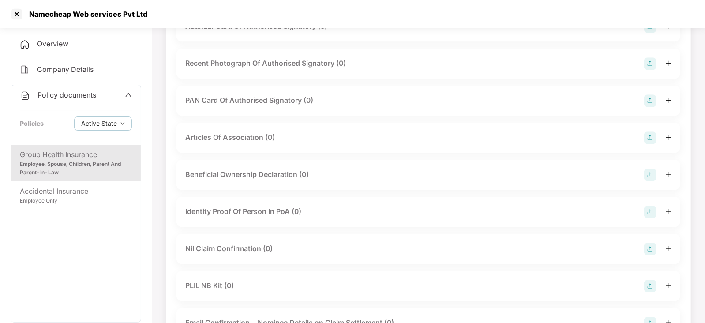
scroll to position [1431, 0]
